Goal: Task Accomplishment & Management: Complete application form

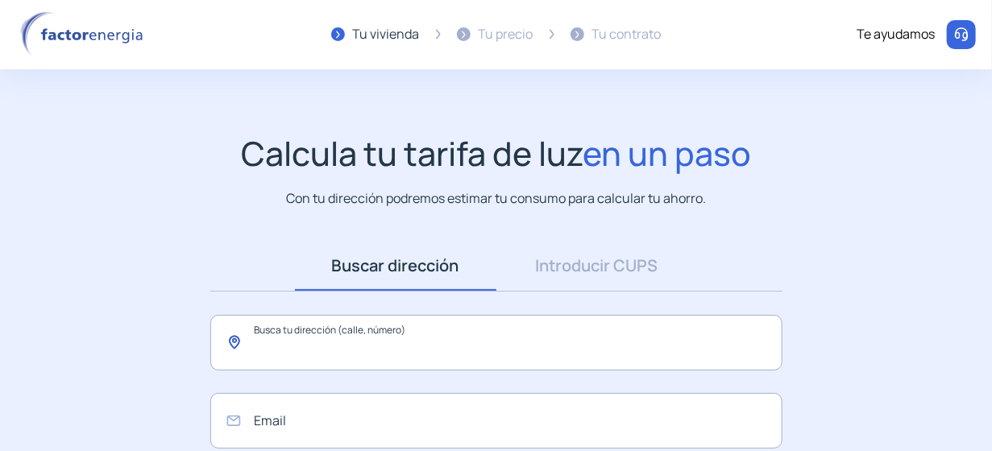
click at [591, 335] on input "text" at bounding box center [496, 343] width 572 height 56
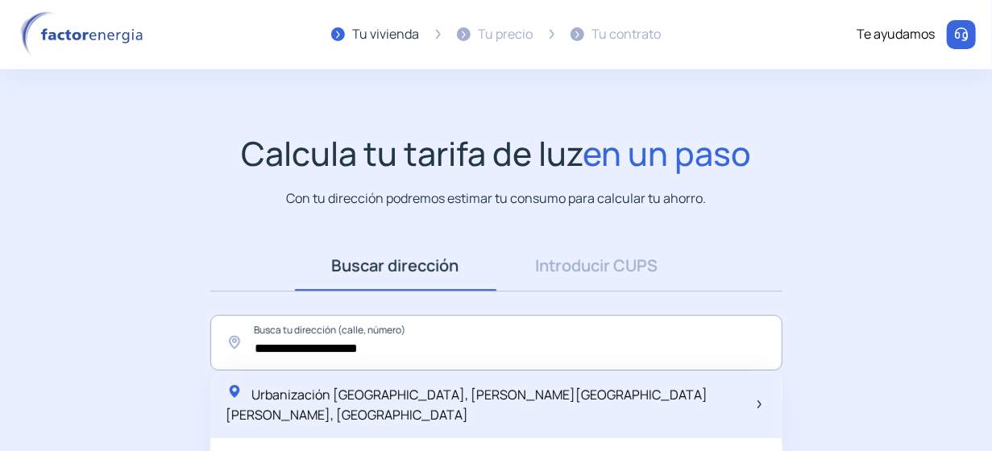
click at [522, 392] on span "Urbanización [GEOGRAPHIC_DATA], [PERSON_NAME][GEOGRAPHIC_DATA][PERSON_NAME], [G…" at bounding box center [467, 405] width 482 height 39
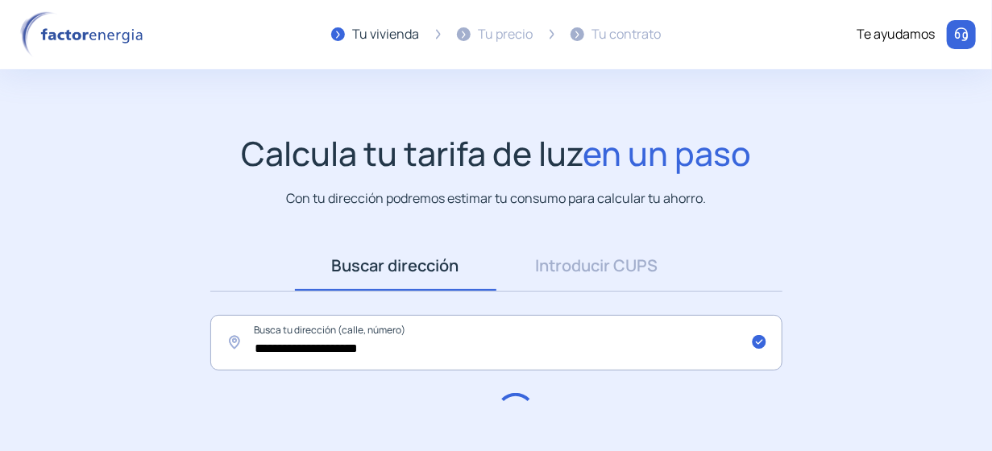
type input "**********"
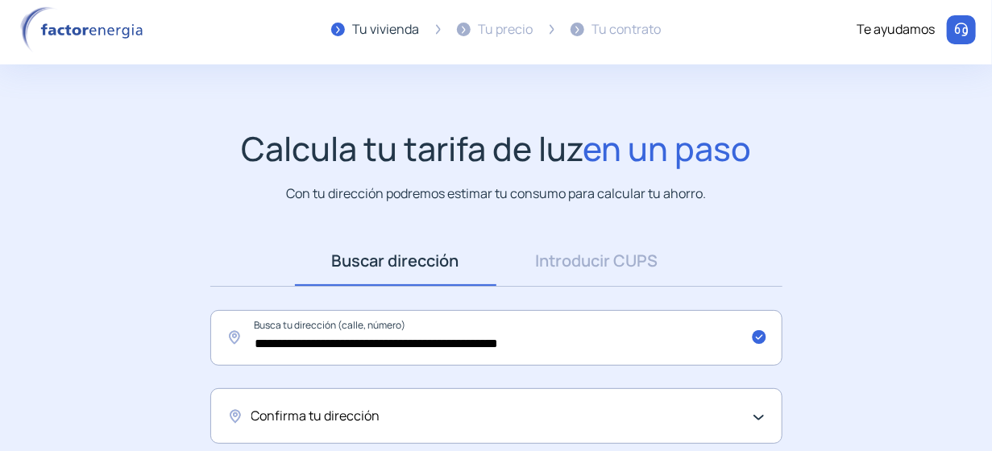
scroll to position [161, 0]
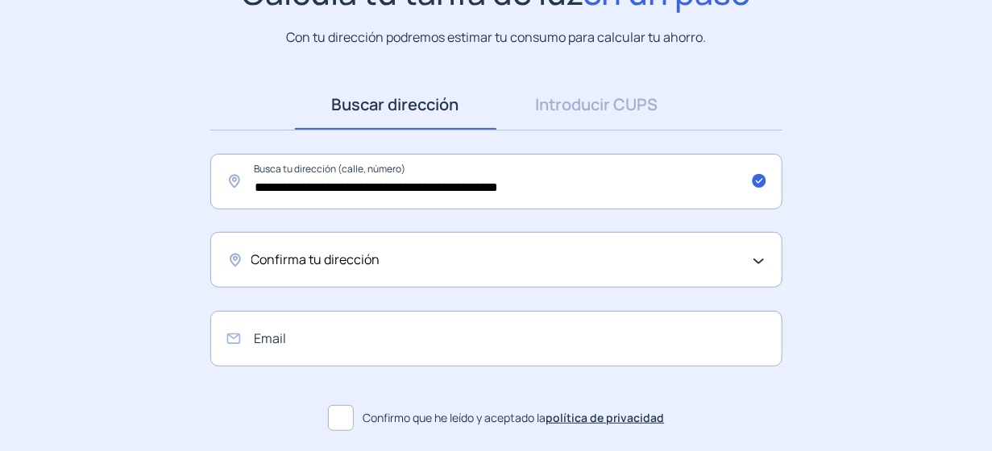
click at [670, 267] on div "Confirma tu dirección" at bounding box center [492, 260] width 482 height 21
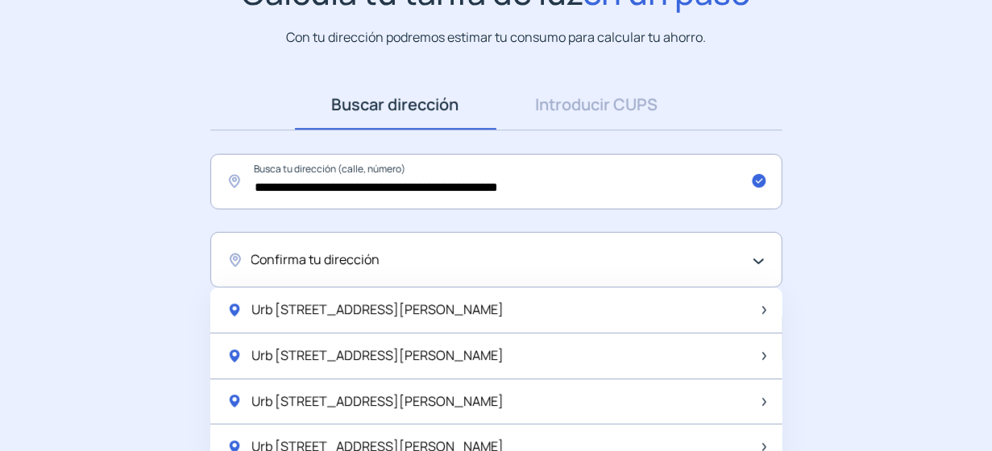
click at [670, 267] on div "Confirma tu dirección" at bounding box center [492, 260] width 482 height 21
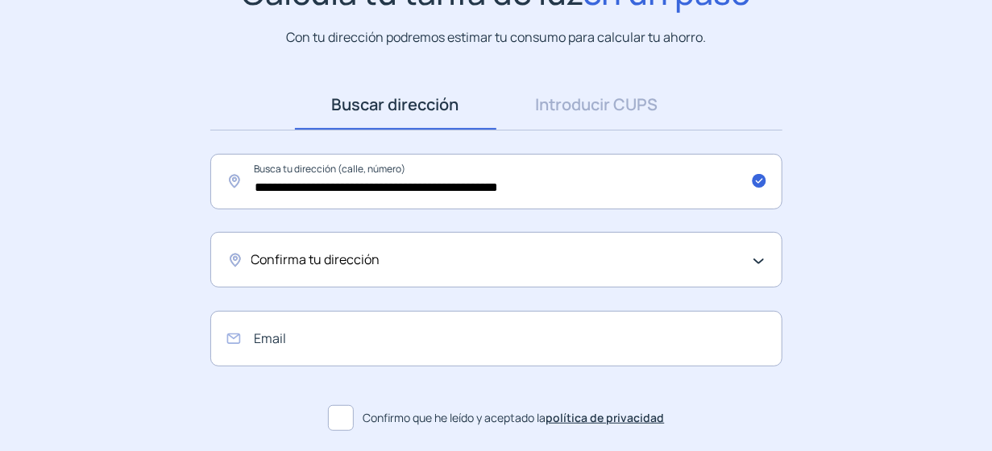
click at [670, 267] on div "Confirma tu dirección" at bounding box center [492, 260] width 482 height 21
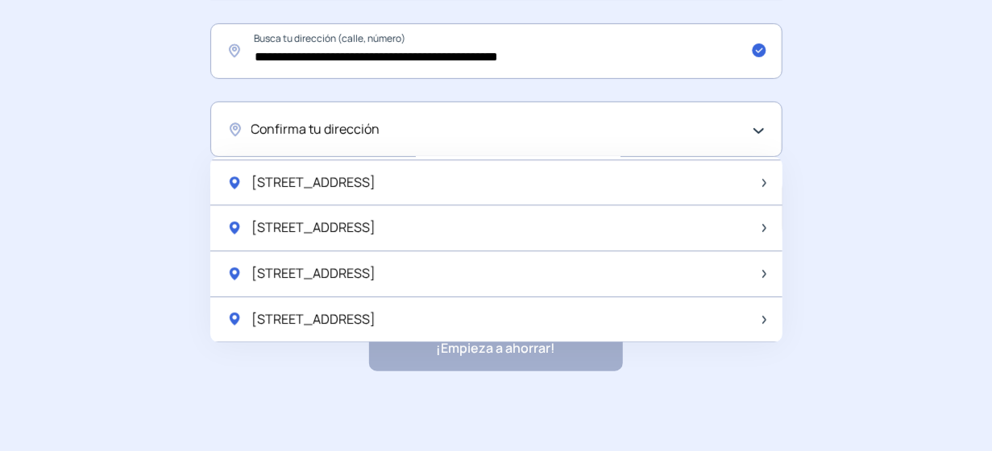
scroll to position [2124, 0]
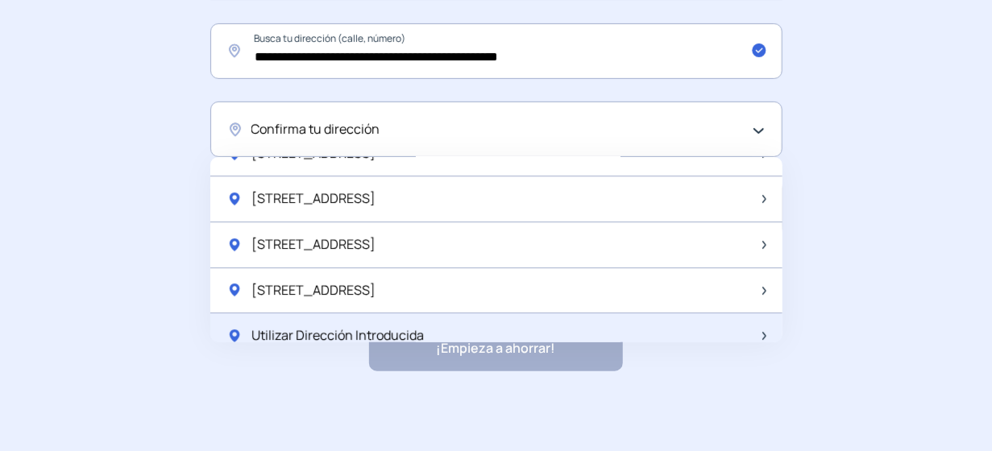
click at [330, 326] on span "Utilizar Dirección Introducida" at bounding box center [338, 336] width 172 height 21
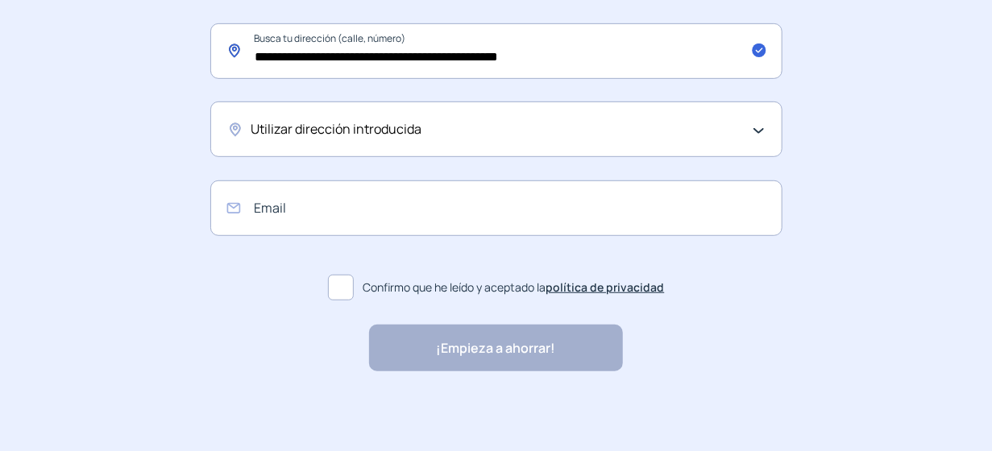
click at [425, 56] on input "**********" at bounding box center [496, 51] width 572 height 56
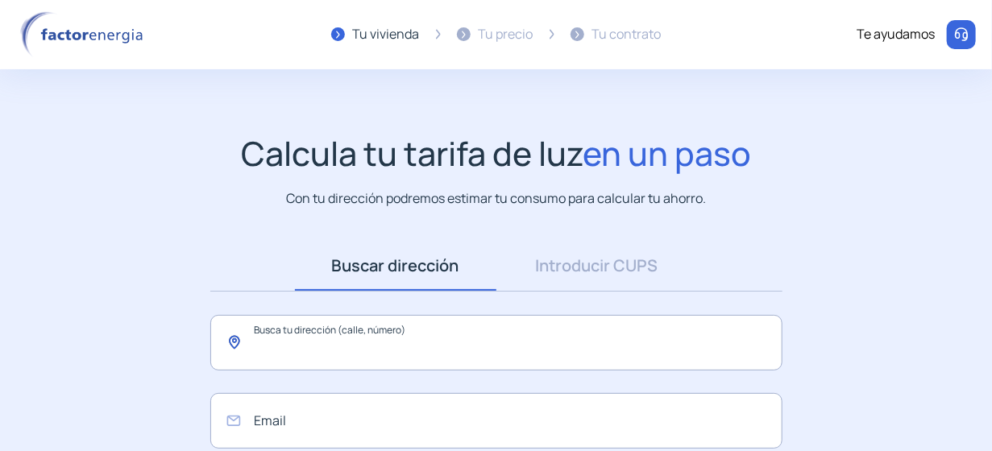
click at [424, 344] on input "text" at bounding box center [496, 343] width 572 height 56
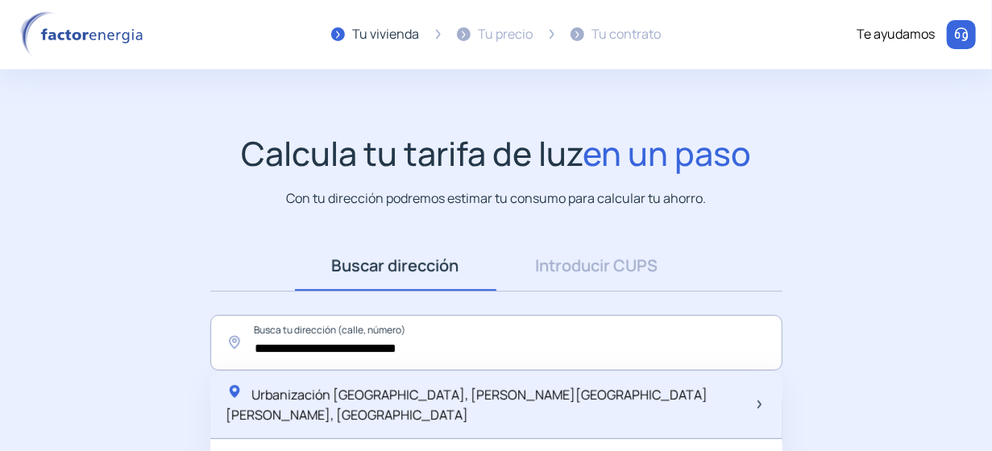
click at [424, 391] on span "Urbanización [GEOGRAPHIC_DATA], [PERSON_NAME][GEOGRAPHIC_DATA][PERSON_NAME], [G…" at bounding box center [467, 405] width 482 height 39
type input "**********"
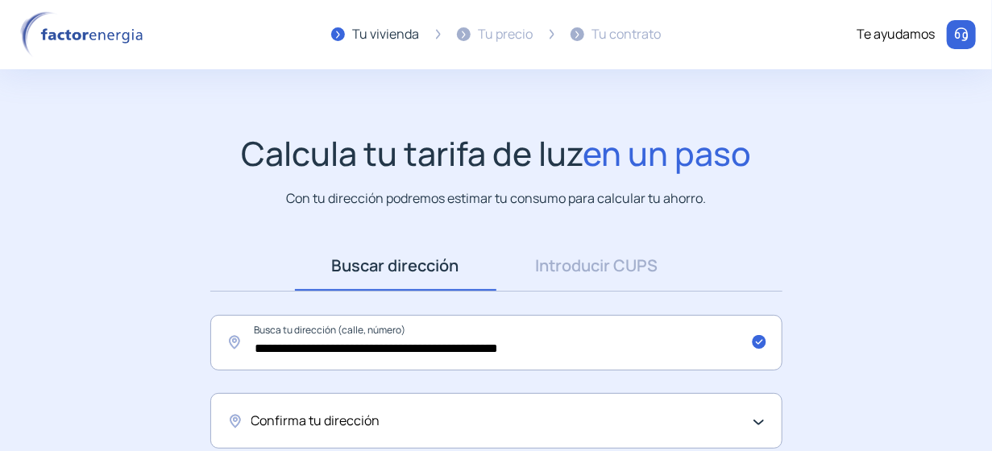
click at [411, 424] on div "Confirma tu dirección" at bounding box center [492, 421] width 482 height 21
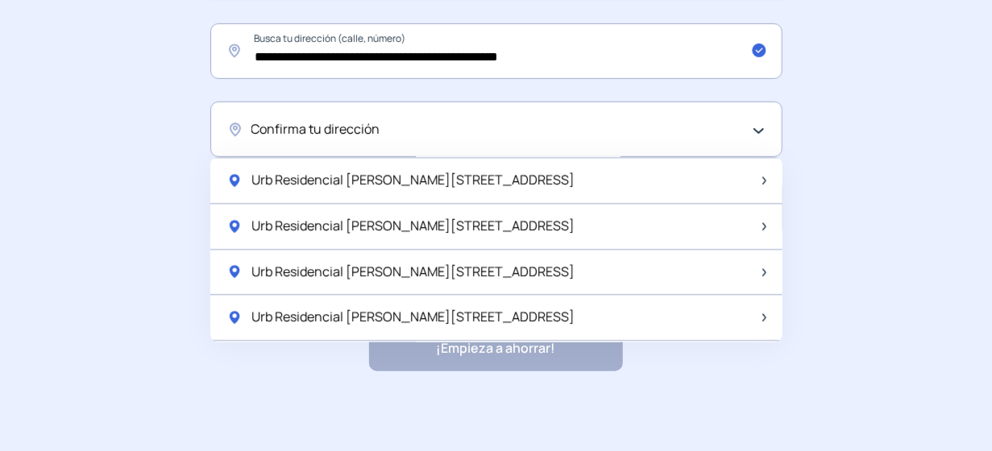
scroll to position [1721, 0]
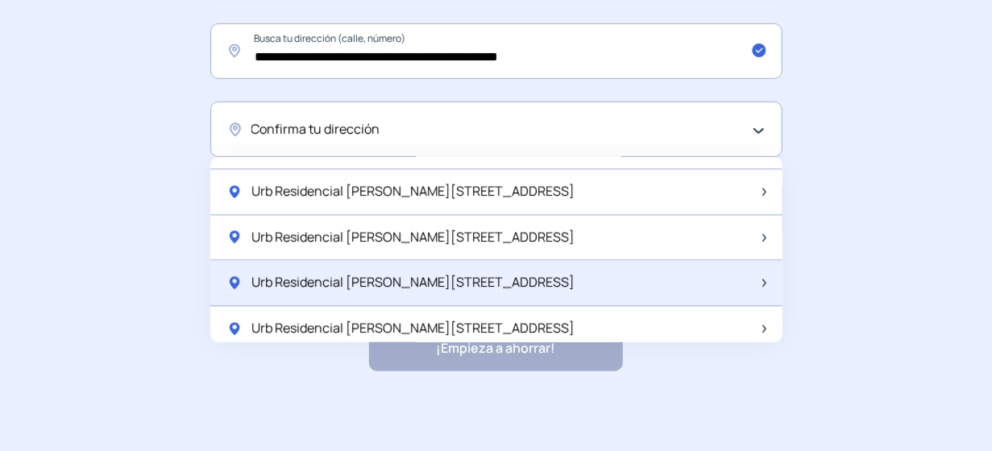
click at [479, 260] on div "Urb Residencial Villalba Xx, 5, Bajo" at bounding box center [496, 283] width 572 height 46
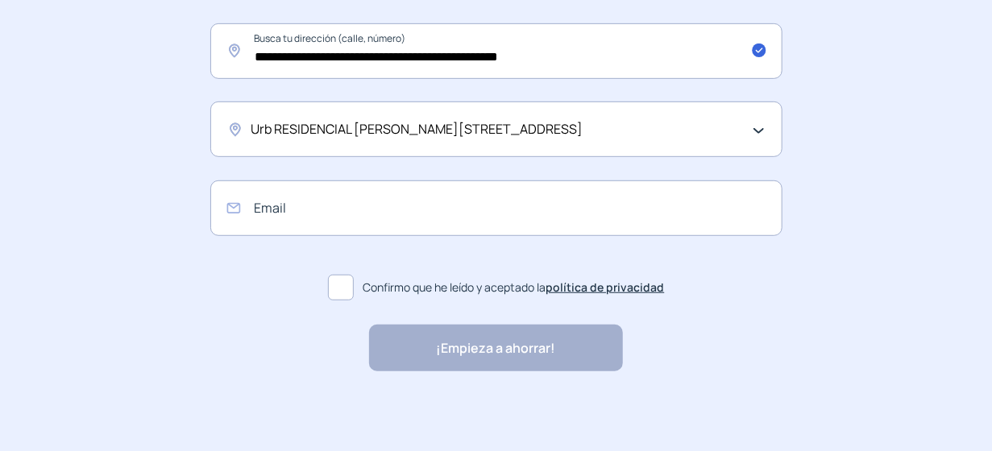
click at [752, 128] on div "Urb RESIDENCIAL VILLALBA XX, 5, Bajo" at bounding box center [496, 130] width 572 height 56
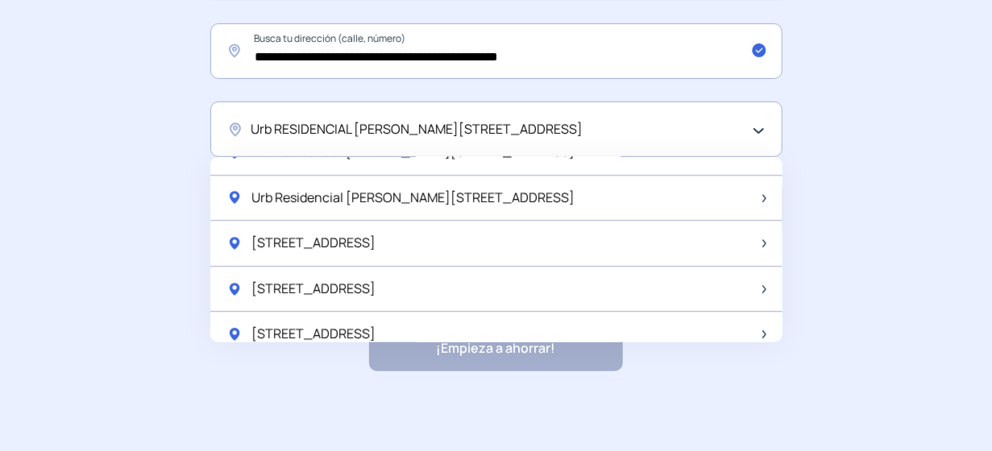
scroll to position [2124, 0]
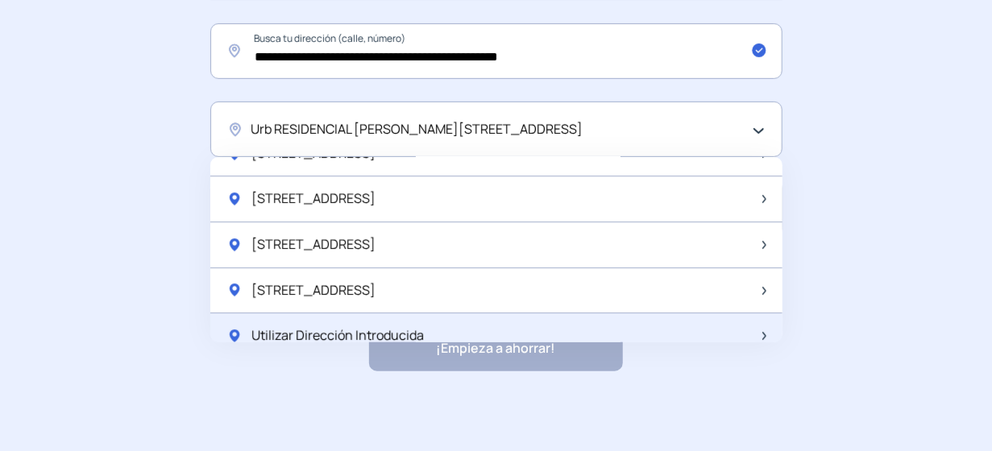
click at [395, 326] on span "Utilizar Dirección Introducida" at bounding box center [338, 336] width 172 height 21
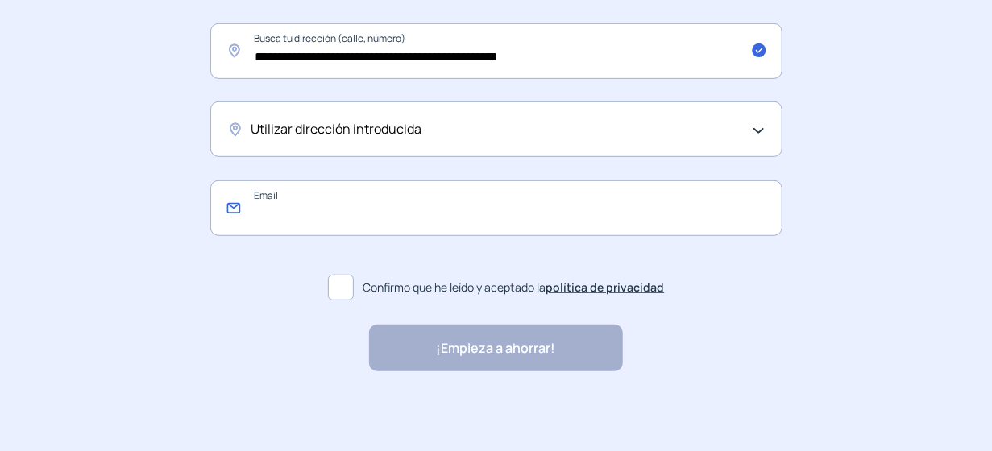
click at [332, 223] on input "email" at bounding box center [496, 208] width 572 height 56
type input "**********"
click at [334, 286] on span at bounding box center [341, 288] width 26 height 26
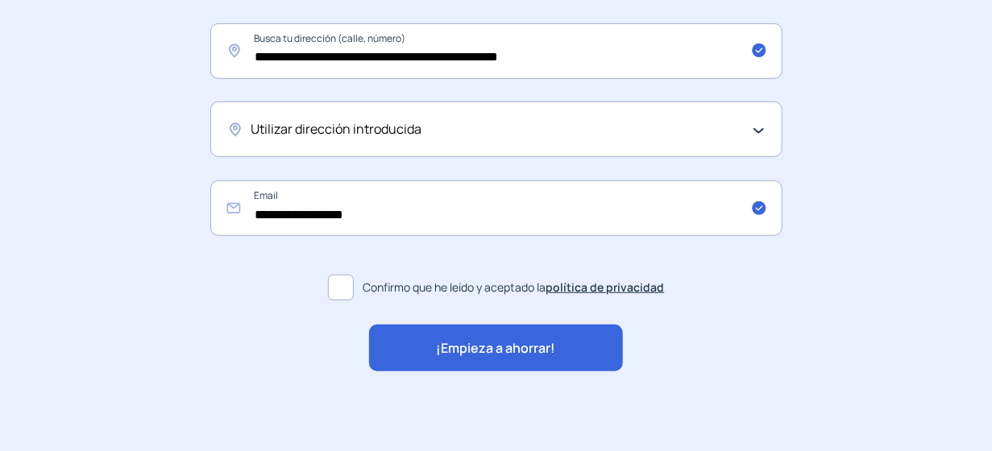
click at [544, 342] on span "¡Empieza a ahorrar!" at bounding box center [496, 348] width 119 height 21
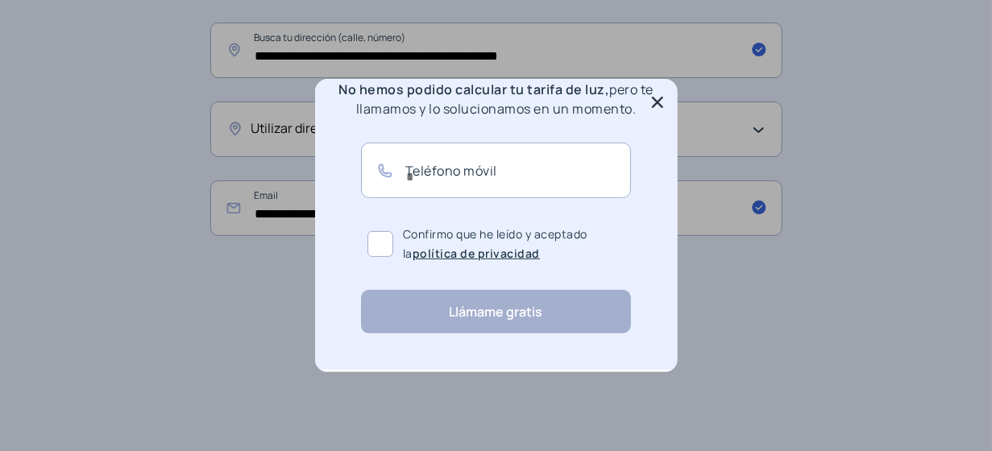
scroll to position [236, 0]
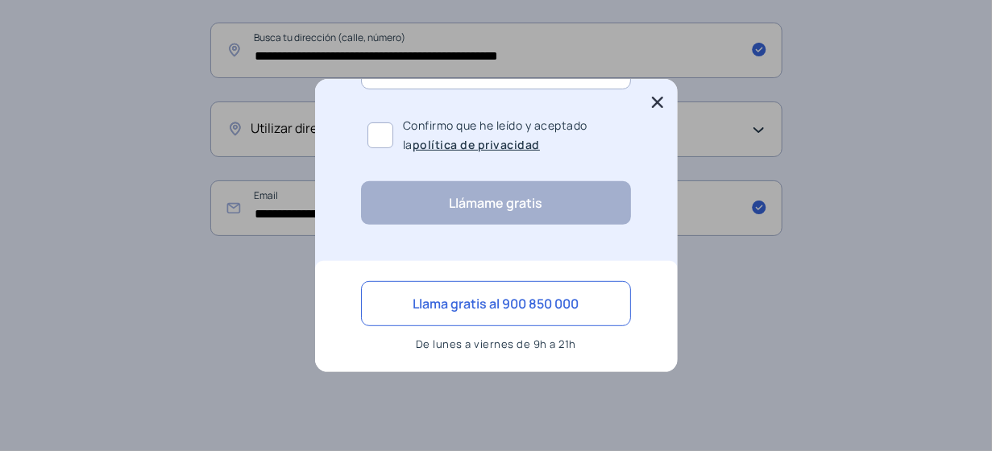
click at [657, 102] on icon at bounding box center [657, 102] width 11 height 11
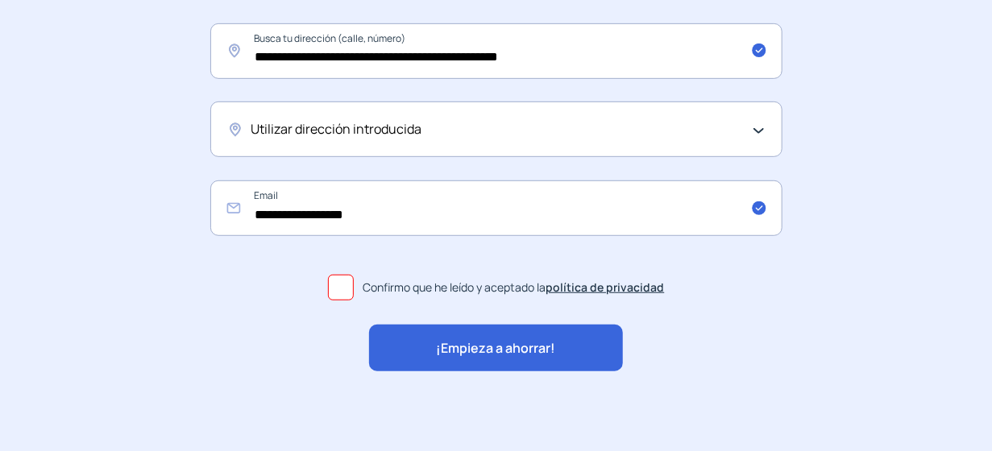
scroll to position [0, 0]
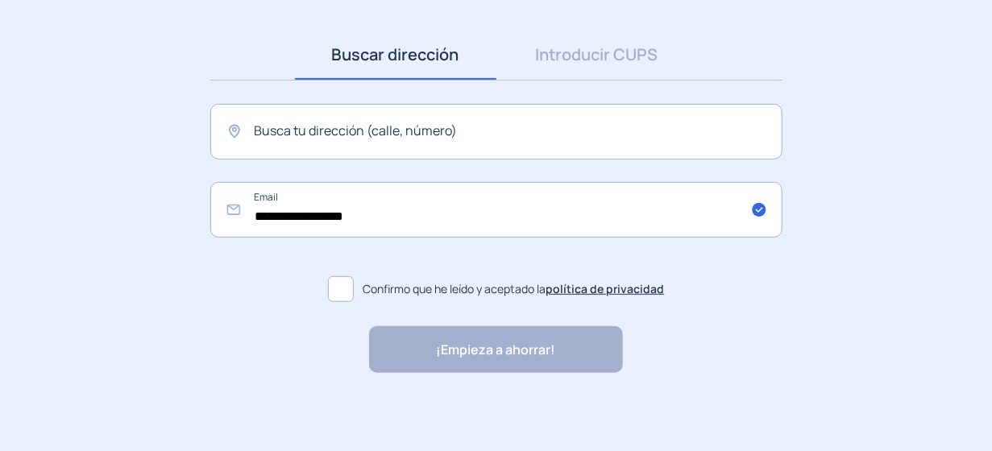
scroll to position [213, 0]
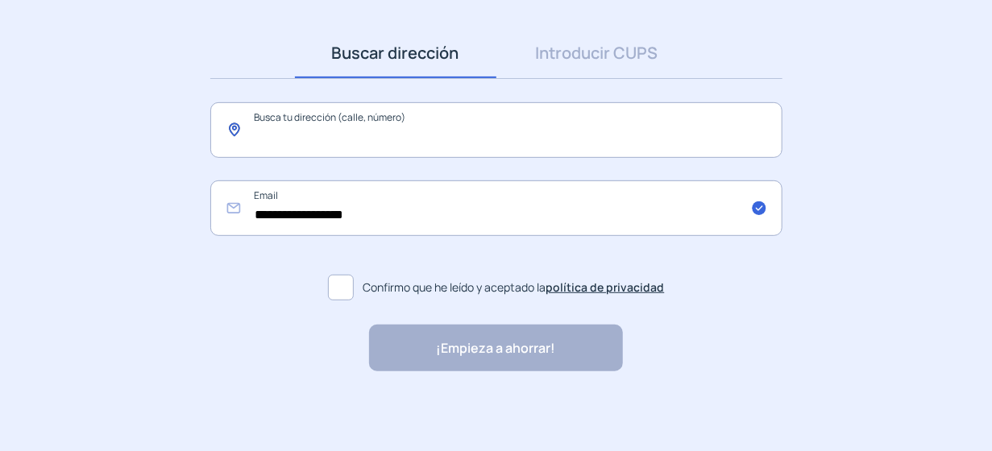
click at [338, 134] on input "text" at bounding box center [496, 130] width 572 height 56
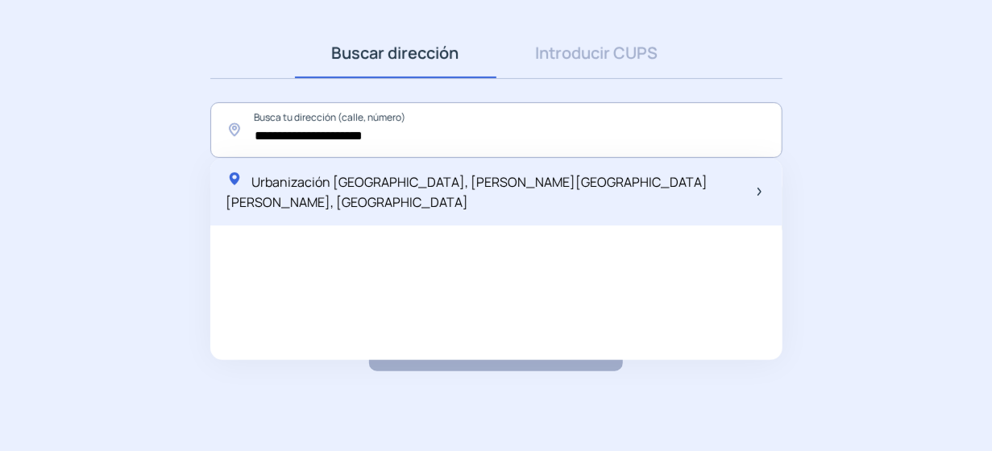
click at [374, 185] on span "Urbanización [GEOGRAPHIC_DATA], [PERSON_NAME][GEOGRAPHIC_DATA][PERSON_NAME], [G…" at bounding box center [467, 192] width 482 height 39
type input "**********"
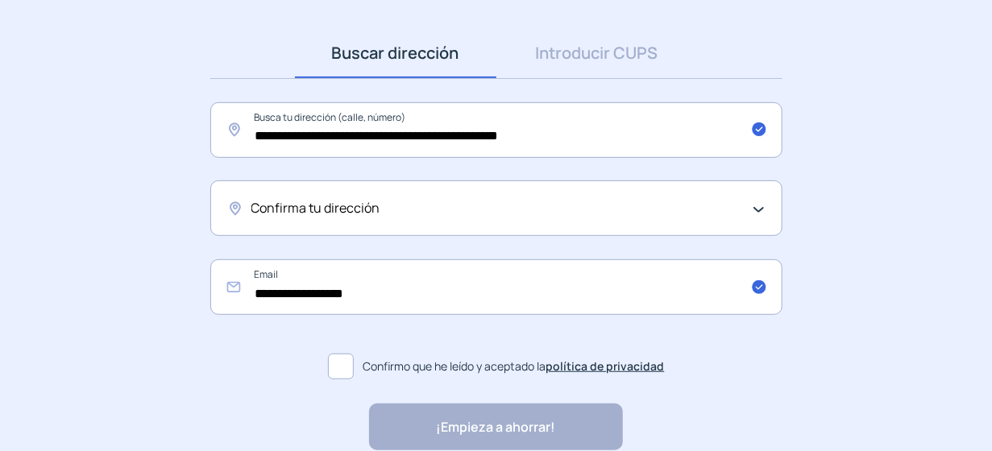
click at [385, 208] on div "Confirma tu dirección" at bounding box center [492, 208] width 482 height 21
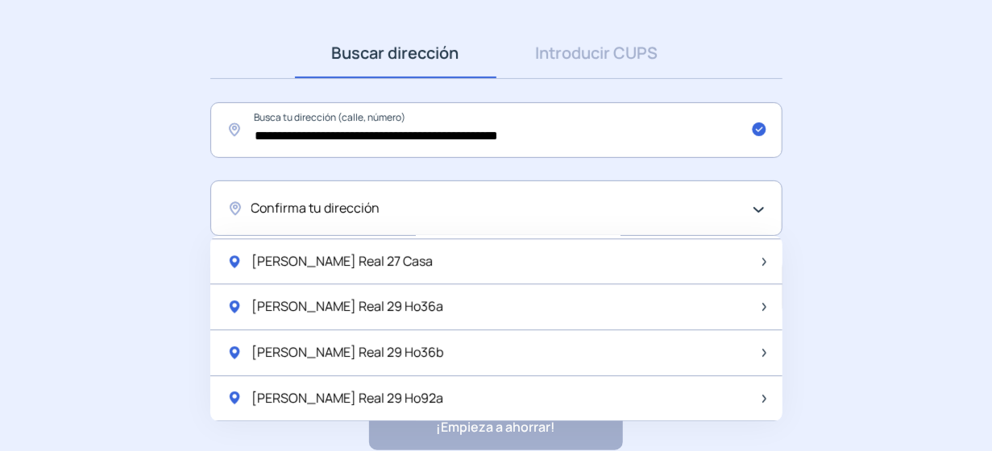
scroll to position [2124, 0]
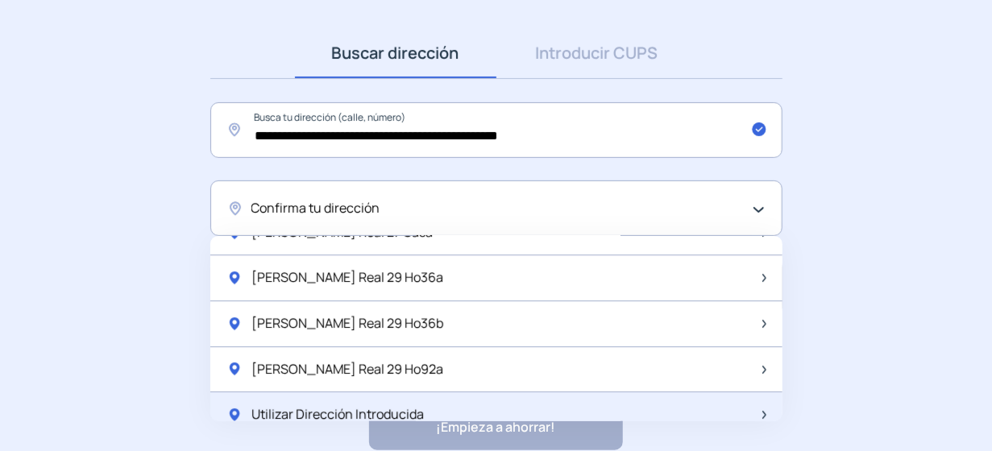
click at [381, 392] on div "Utilizar Dirección Introducida" at bounding box center [496, 414] width 572 height 45
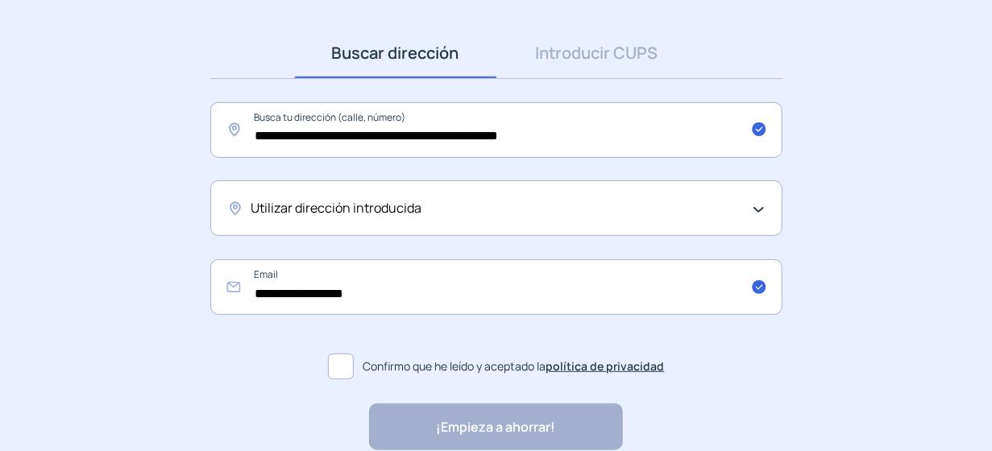
click at [343, 361] on span at bounding box center [341, 367] width 26 height 26
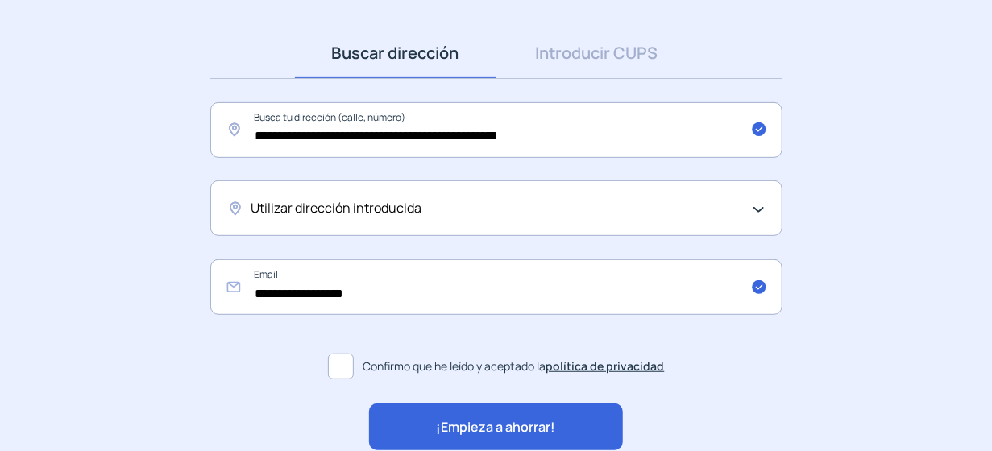
click at [463, 425] on span "¡Empieza a ahorrar!" at bounding box center [496, 427] width 119 height 21
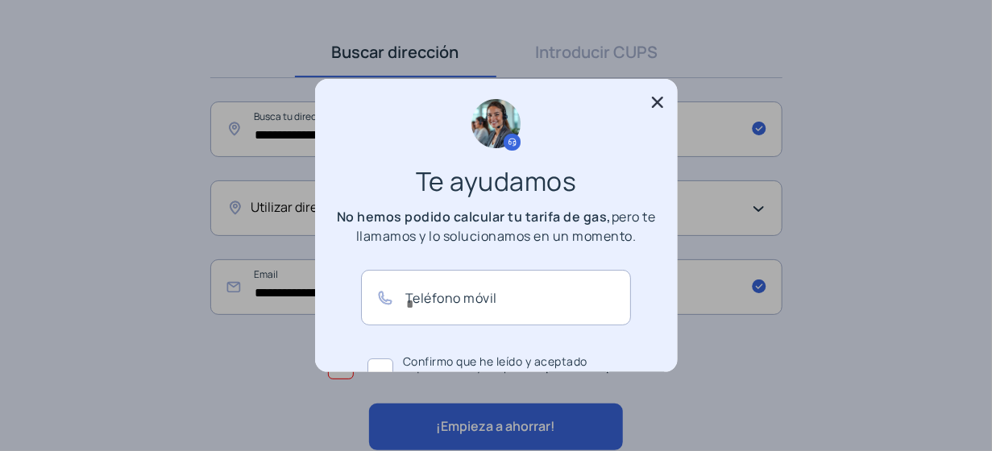
scroll to position [236, 0]
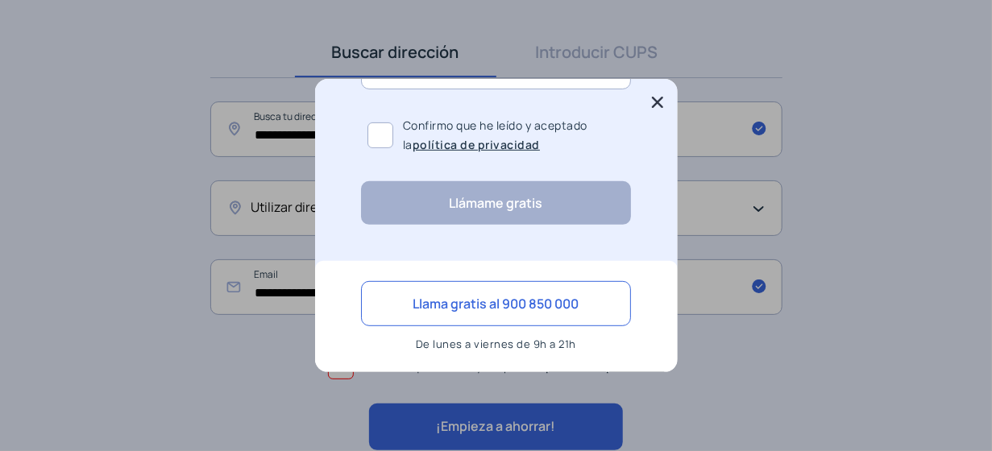
click at [651, 97] on icon at bounding box center [657, 102] width 16 height 16
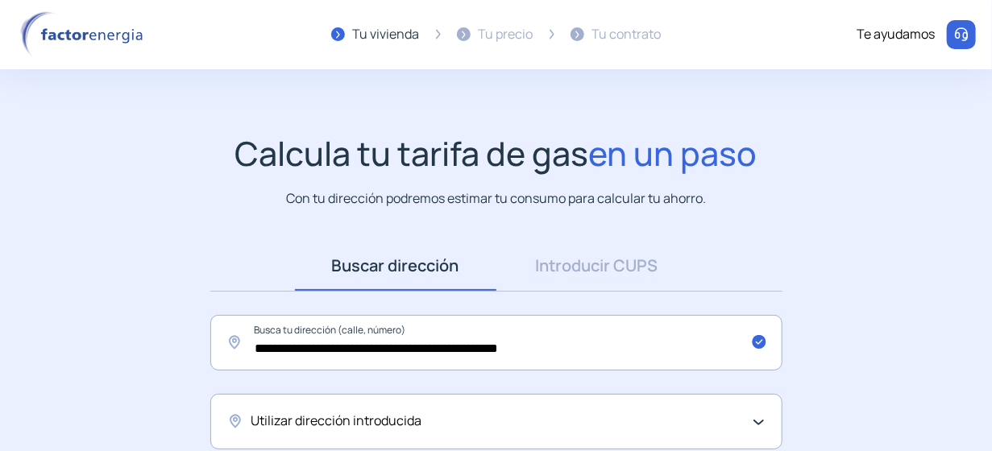
scroll to position [213, 0]
